Goal: Go to known website: Access a specific website the user already knows

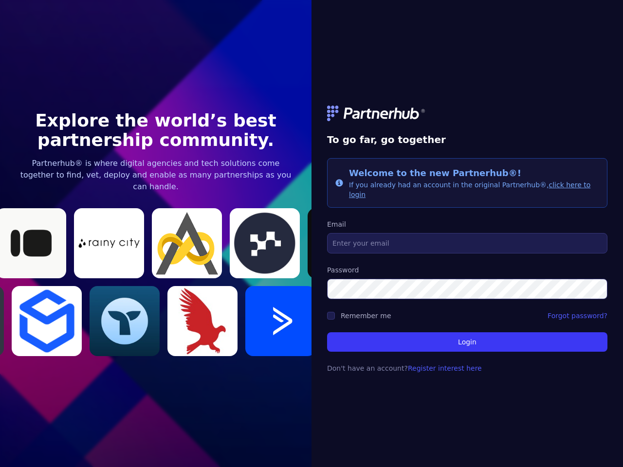
click at [467, 118] on link at bounding box center [467, 114] width 280 height 16
